Goal: Browse casually

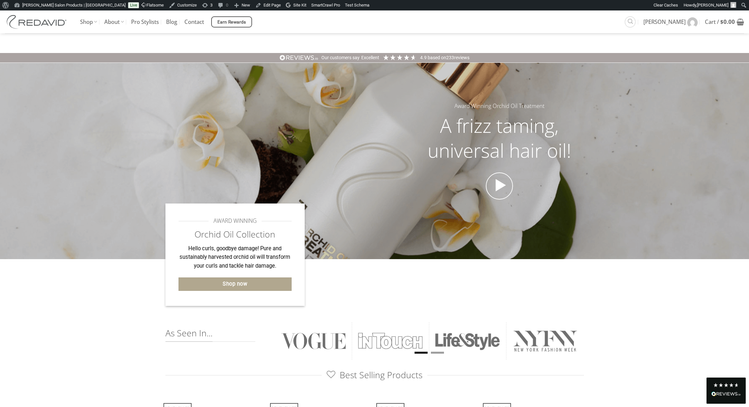
scroll to position [333, 0]
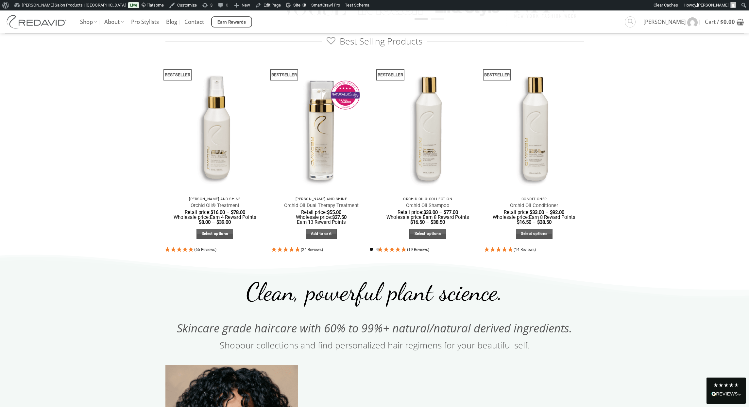
click at [659, 256] on icon at bounding box center [375, 271] width 750 height 38
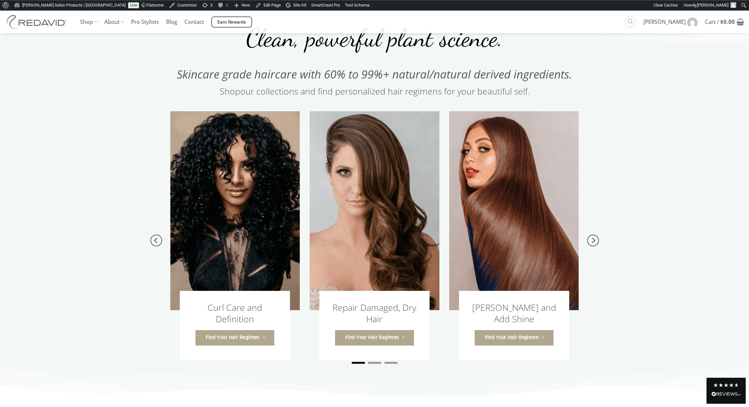
scroll to position [600, 0]
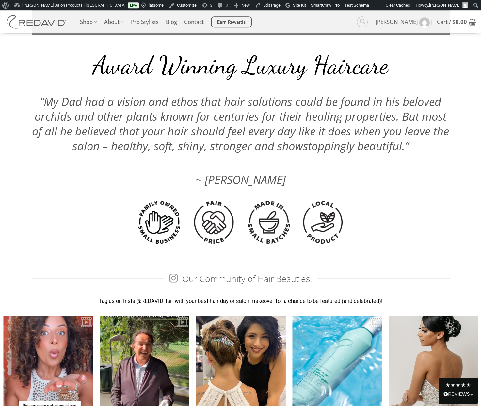
scroll to position [1654, 0]
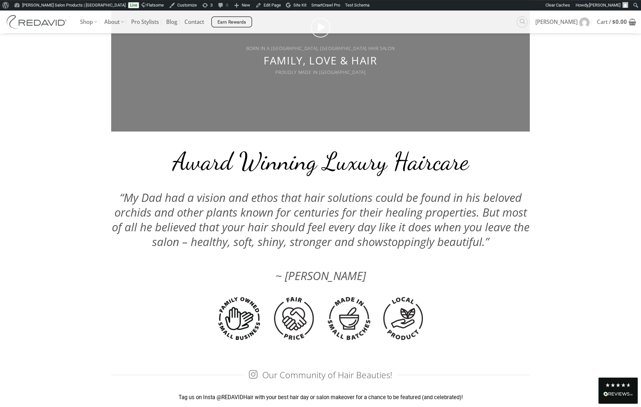
scroll to position [1609, 0]
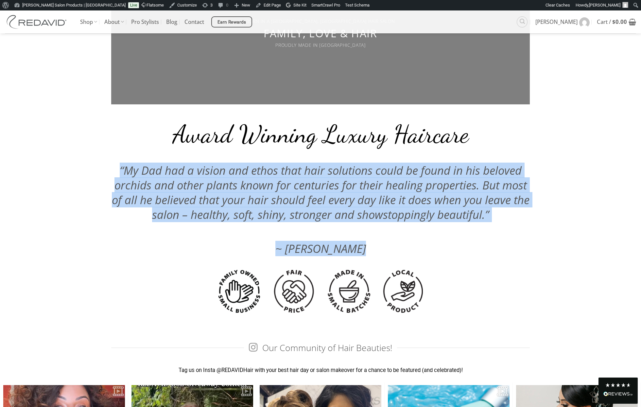
drag, startPoint x: 116, startPoint y: 168, endPoint x: 388, endPoint y: 250, distance: 284.6
click at [388, 250] on div "Award Winning Luxury Haircare “My Dad had a vision and ethos that hair solution…" at bounding box center [320, 184] width 418 height 141
click at [379, 249] on h2 "~ [PERSON_NAME]" at bounding box center [320, 240] width 418 height 29
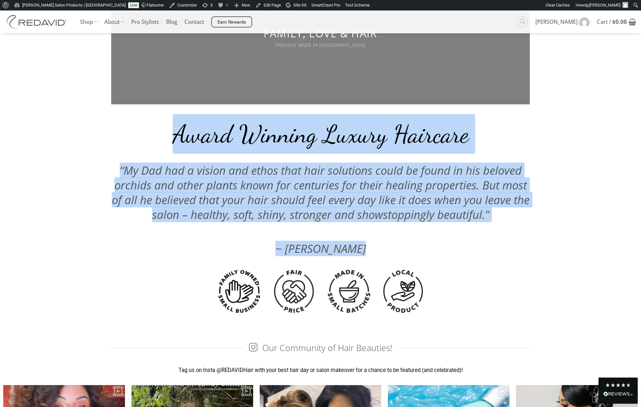
drag, startPoint x: 373, startPoint y: 249, endPoint x: 212, endPoint y: 155, distance: 185.8
click at [173, 139] on div "Award Winning Luxury Haircare “My Dad had a vision and ethos that hair solution…" at bounding box center [320, 184] width 418 height 141
copy div "Award Winning Luxury Haircare “My Dad had a vision and ethos that hair solution…"
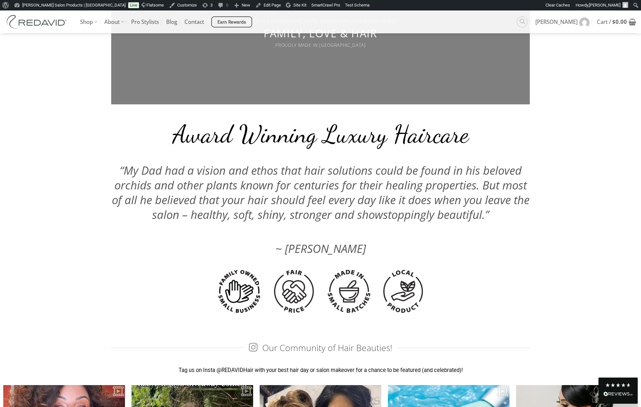
click at [562, 219] on div "BORN IN A VANCOUVER, BC HAIR SALON FAMILY, LOVE & HAIR PROUDLY MADE IN CANADA A…" at bounding box center [320, 118] width 641 height 427
click at [171, 175] on span "“My Dad had a vision and ethos that hair solutions could be found in his belove…" at bounding box center [320, 191] width 417 height 59
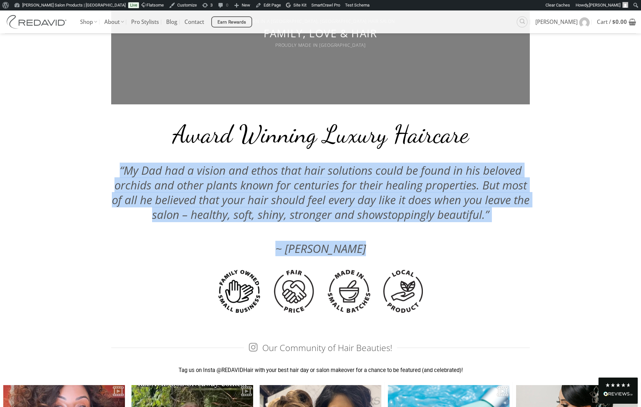
drag, startPoint x: 117, startPoint y: 165, endPoint x: 389, endPoint y: 244, distance: 283.6
click at [389, 244] on div "Award Winning Luxury Haircare “My Dad had a vision and ethos that hair solution…" at bounding box center [320, 184] width 418 height 141
copy div "“My Dad had a vision and ethos that hair solutions could be found in his belove…"
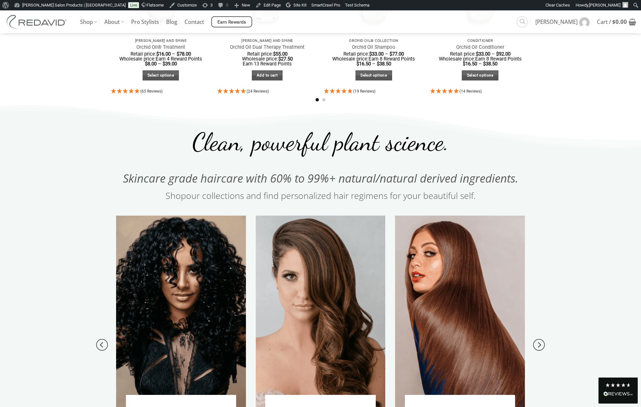
scroll to position [500, 0]
